Goal: Information Seeking & Learning: Check status

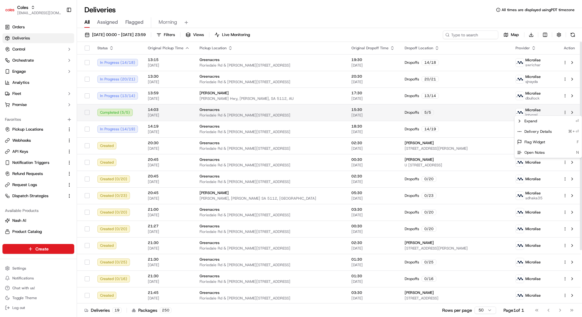
click at [565, 112] on html "Coles [EMAIL_ADDRESS][DOMAIN_NAME] Toggle Sidebar Orders Deliveries Control Orc…" at bounding box center [291, 158] width 582 height 317
click at [553, 130] on div "Delivery Details ⌘+⏎" at bounding box center [548, 131] width 67 height 10
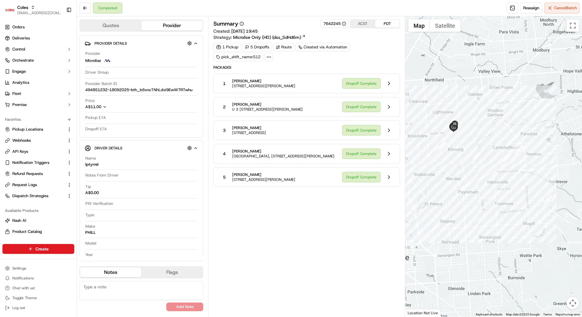
click at [270, 54] on icon at bounding box center [269, 57] width 6 height 6
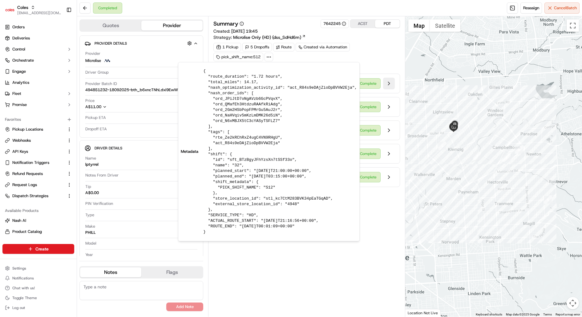
click at [391, 84] on button at bounding box center [389, 84] width 12 height 12
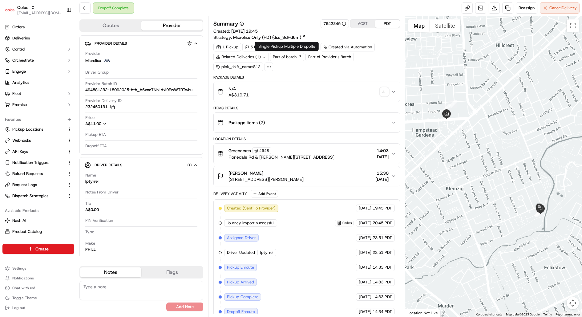
click at [269, 67] on circle at bounding box center [269, 67] width 1 height 1
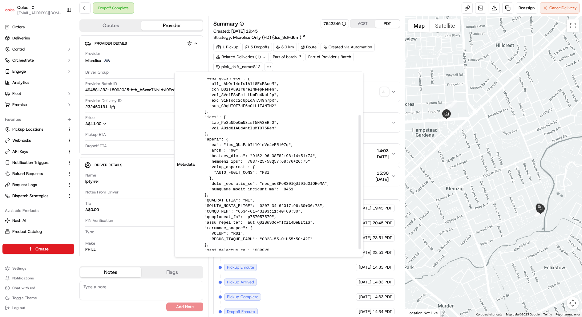
scroll to position [49, 0]
